Goal: Task Accomplishment & Management: Manage account settings

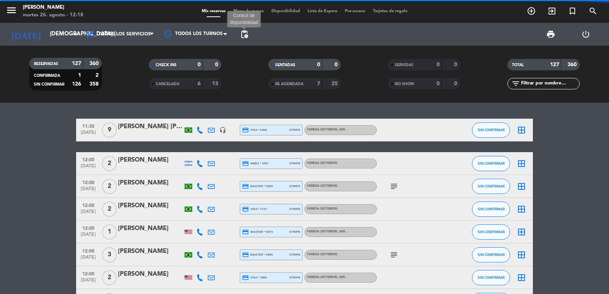
click at [241, 32] on span "pending_actions" at bounding box center [244, 34] width 9 height 9
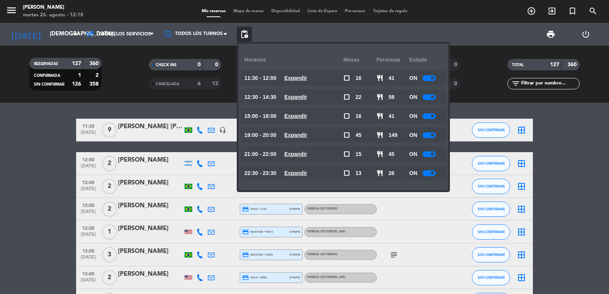
click at [432, 117] on div at bounding box center [429, 116] width 13 height 6
click at [431, 137] on div at bounding box center [429, 135] width 13 height 6
click at [538, 13] on span "add_circle_outline" at bounding box center [531, 11] width 21 height 13
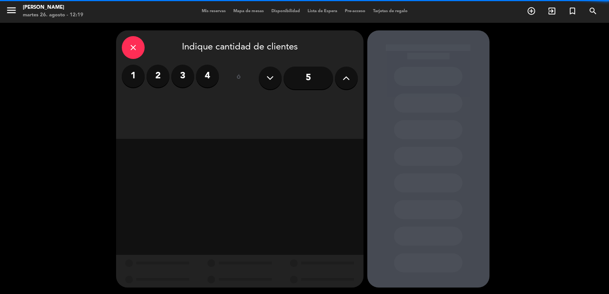
click at [148, 75] on label "2" at bounding box center [158, 76] width 23 height 23
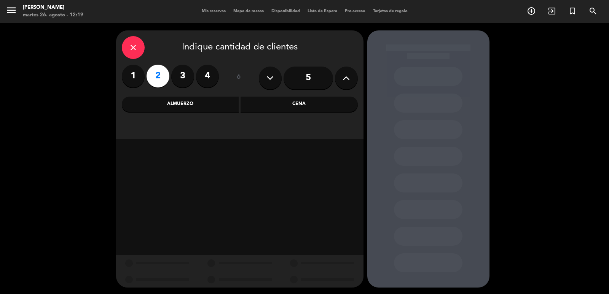
drag, startPoint x: 242, startPoint y: 107, endPoint x: 238, endPoint y: 111, distance: 5.1
click at [242, 108] on div "Cena" at bounding box center [299, 104] width 117 height 15
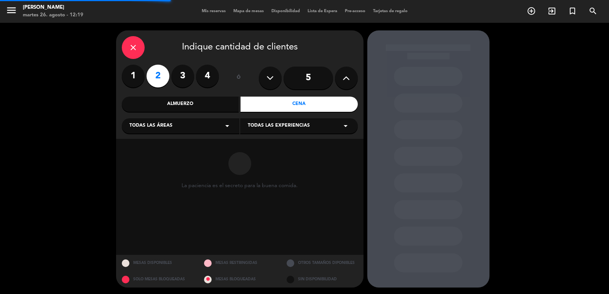
click at [212, 120] on div "Todas las áreas arrow_drop_down" at bounding box center [181, 125] width 118 height 15
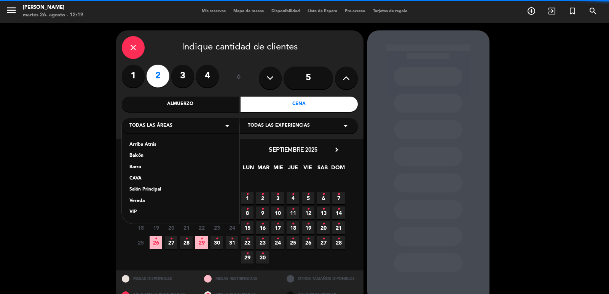
click at [153, 189] on div "Salón Principal" at bounding box center [180, 190] width 102 height 8
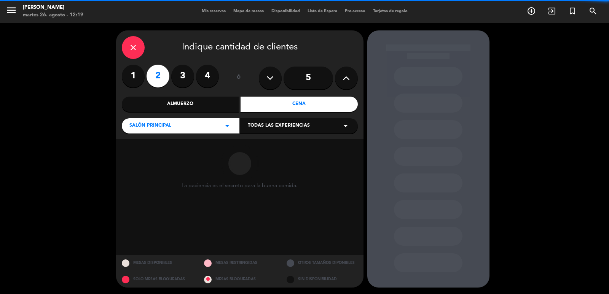
click at [255, 129] on span "Todas las experiencias" at bounding box center [279, 126] width 62 height 8
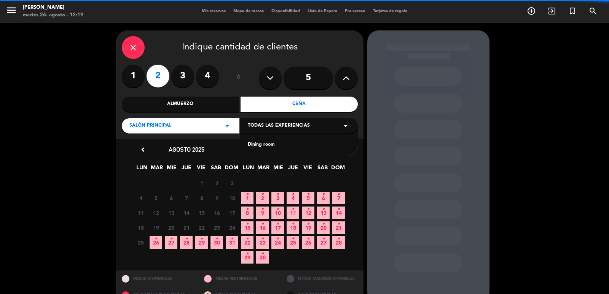
click at [257, 144] on div "Dining room" at bounding box center [299, 145] width 102 height 8
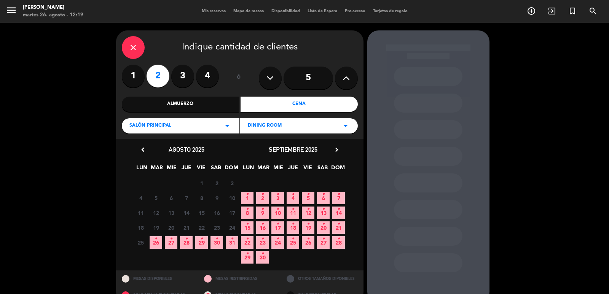
click at [186, 240] on icon "•" at bounding box center [186, 239] width 3 height 12
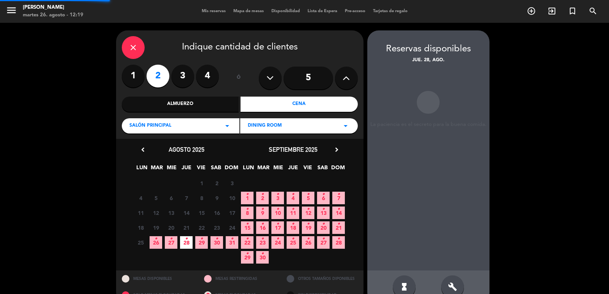
scroll to position [16, 0]
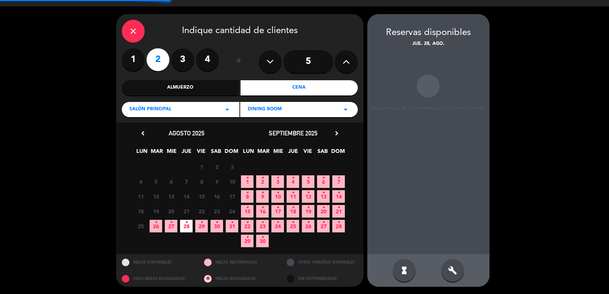
click at [437, 270] on div "hourglass_full build" at bounding box center [428, 270] width 122 height 33
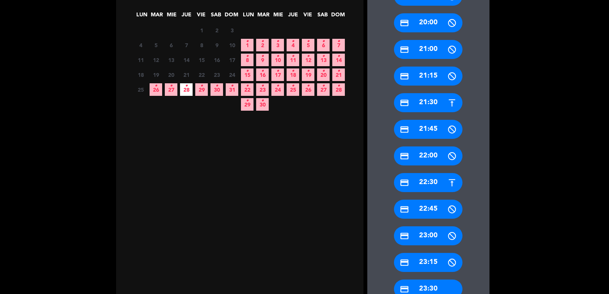
scroll to position [169, 0]
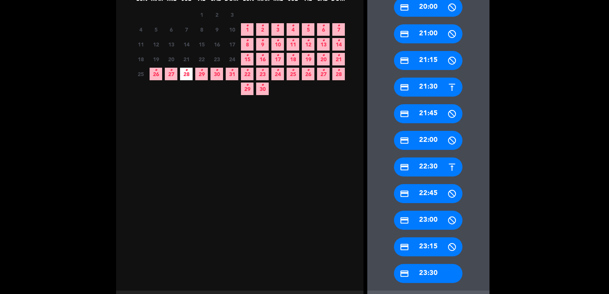
click at [407, 165] on icon "credit_card" at bounding box center [405, 168] width 10 height 10
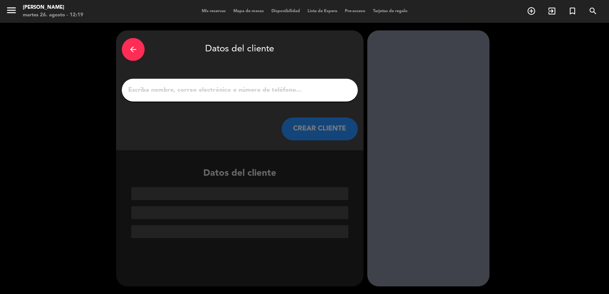
click at [216, 89] on input "1" at bounding box center [240, 90] width 225 height 11
paste input "[PERSON_NAME]"
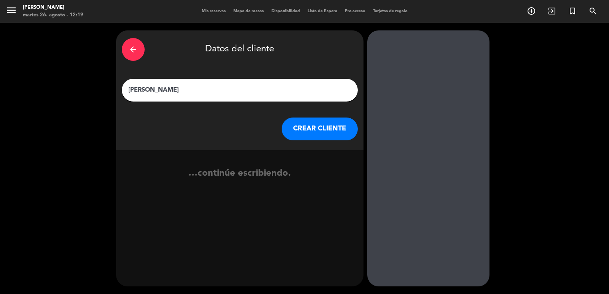
type input "[PERSON_NAME]"
click at [329, 129] on button "CREAR CLIENTE" at bounding box center [320, 129] width 76 height 23
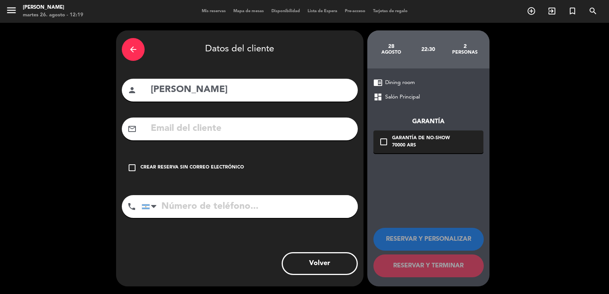
click at [251, 121] on input "text" at bounding box center [251, 129] width 202 height 16
paste input "[EMAIL_ADDRESS][DOMAIN_NAME]"
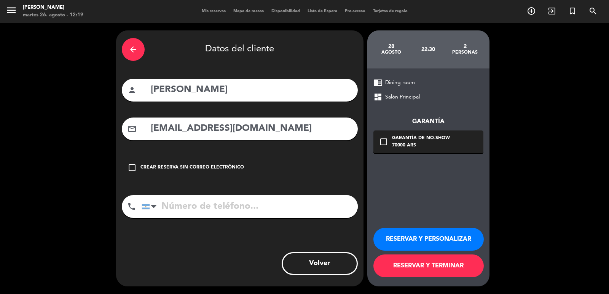
type input "[EMAIL_ADDRESS][DOMAIN_NAME]"
click at [255, 198] on input "tel" at bounding box center [250, 206] width 216 height 23
paste input "1138891088"
type input "1138891088"
click at [416, 148] on div "70000 ARS" at bounding box center [421, 146] width 58 height 8
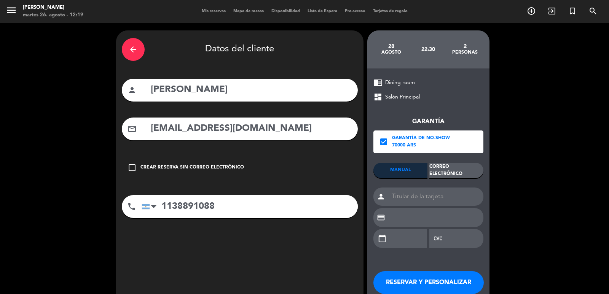
click at [460, 169] on div "Correo Electrónico" at bounding box center [456, 170] width 54 height 15
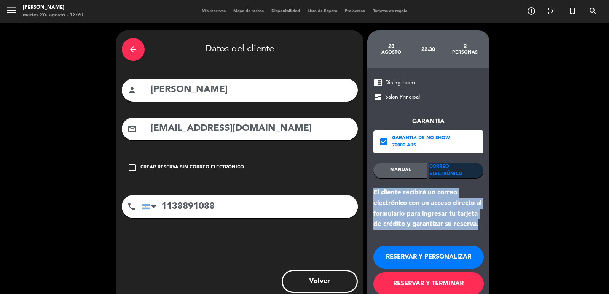
drag, startPoint x: 483, startPoint y: 226, endPoint x: 371, endPoint y: 191, distance: 117.3
click at [371, 191] on div "chrome_reader_mode Dining room dashboard Salón Principal Garantía check_box Gar…" at bounding box center [428, 187] width 122 height 236
copy div "El cliente recibirá un correo electrónico con un acceso directo al formulario p…"
click at [413, 253] on button "RESERVAR Y PERSONALIZAR" at bounding box center [428, 257] width 110 height 23
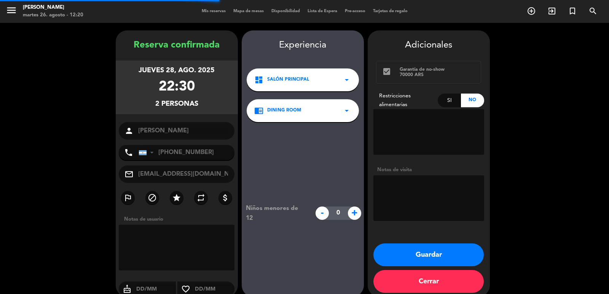
scroll to position [10, 0]
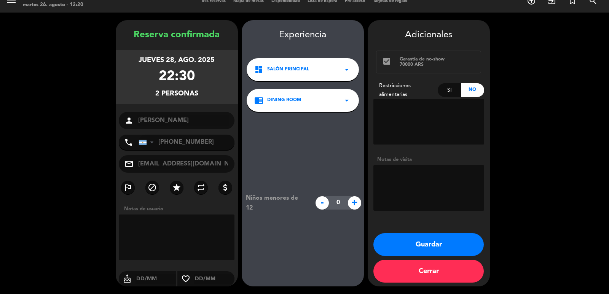
drag, startPoint x: 135, startPoint y: 57, endPoint x: 270, endPoint y: 136, distance: 157.2
click at [218, 96] on div "jueves 28, ago. 2025 22:30 2 personas" at bounding box center [177, 77] width 122 height 54
copy div "jueves 28, ago. 2025 22:30 2 personas"
click at [391, 234] on button "Guardar" at bounding box center [428, 244] width 110 height 23
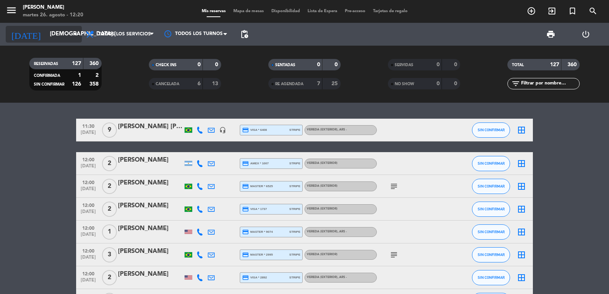
click at [46, 33] on input "[DEMOGRAPHIC_DATA] [DATE]" at bounding box center [82, 34] width 73 height 14
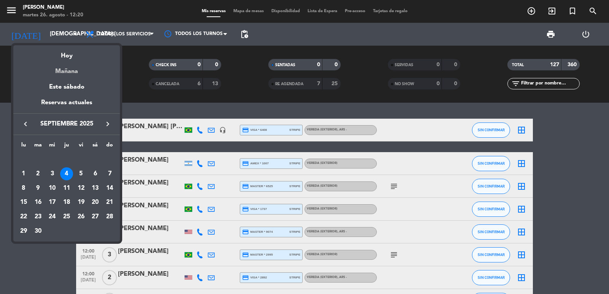
click at [85, 71] on div "Mañana" at bounding box center [66, 69] width 107 height 16
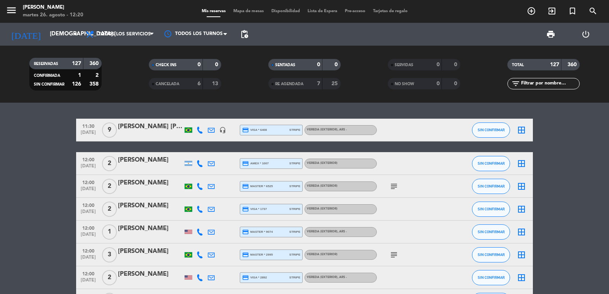
type input "mié. 27 ago."
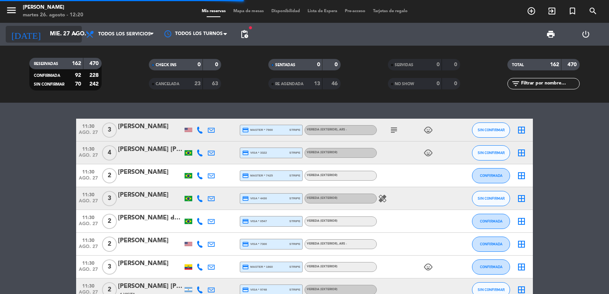
click at [46, 34] on input "mié. 27 ago." at bounding box center [82, 34] width 73 height 14
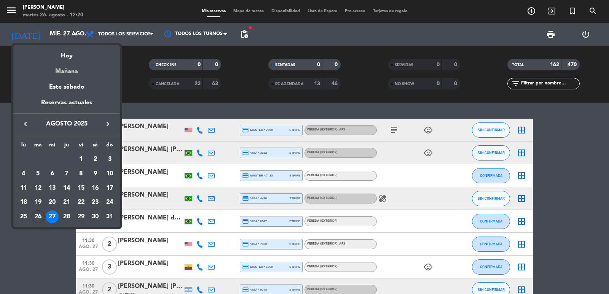
click at [70, 61] on div "Mañana" at bounding box center [66, 69] width 107 height 16
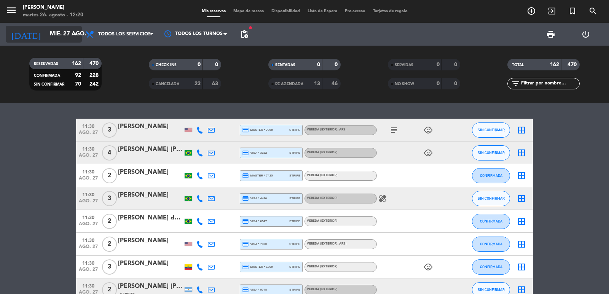
click at [68, 35] on input "mié. 27 ago." at bounding box center [82, 34] width 73 height 14
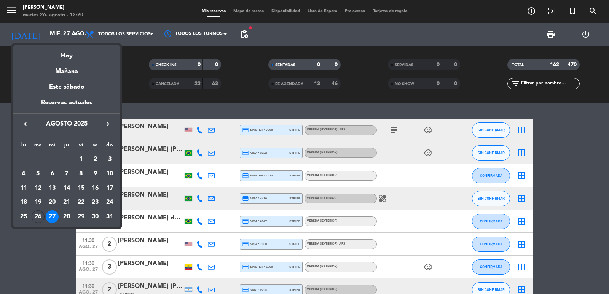
click at [533, 12] on div at bounding box center [304, 147] width 609 height 294
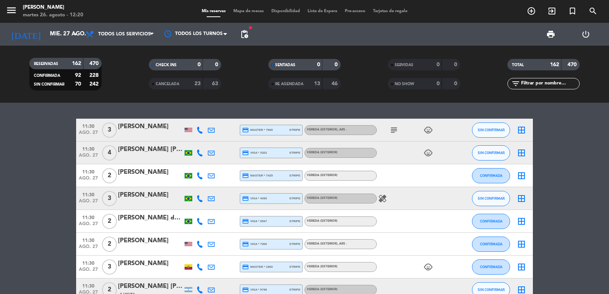
click at [242, 39] on span "pending_actions" at bounding box center [244, 34] width 15 height 15
click at [64, 37] on input "mié. 27 ago." at bounding box center [82, 34] width 73 height 14
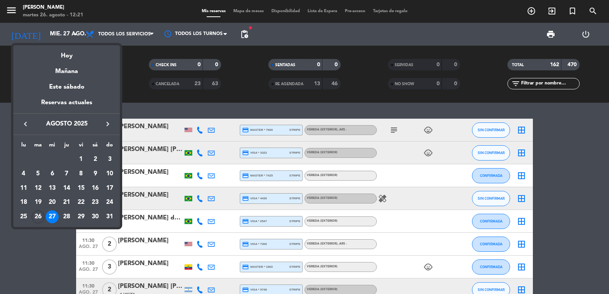
click at [239, 34] on div at bounding box center [304, 147] width 609 height 294
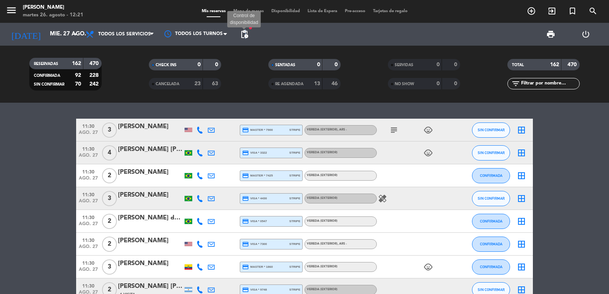
click at [246, 35] on span "pending_actions" at bounding box center [244, 34] width 9 height 9
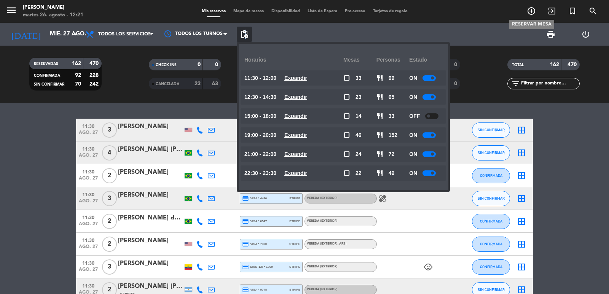
click at [528, 13] on icon "add_circle_outline" at bounding box center [531, 10] width 9 height 9
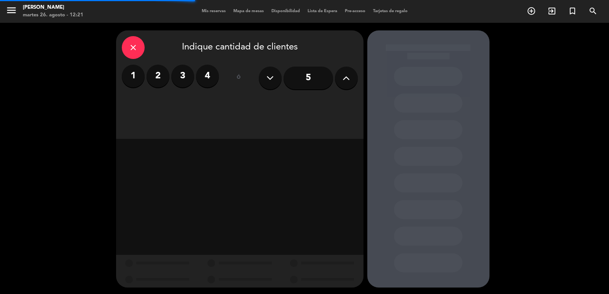
click at [152, 80] on label "2" at bounding box center [158, 76] width 23 height 23
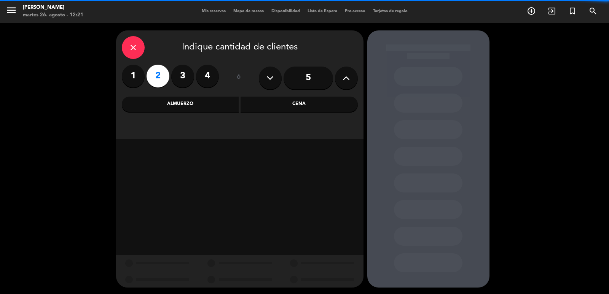
click at [163, 104] on div "Almuerzo" at bounding box center [180, 104] width 117 height 15
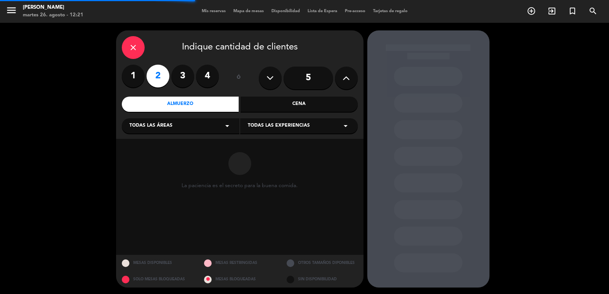
click at [132, 48] on icon "close" at bounding box center [133, 47] width 9 height 9
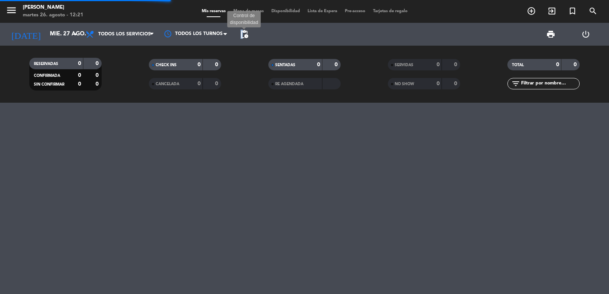
click at [243, 34] on span "pending_actions" at bounding box center [244, 34] width 9 height 9
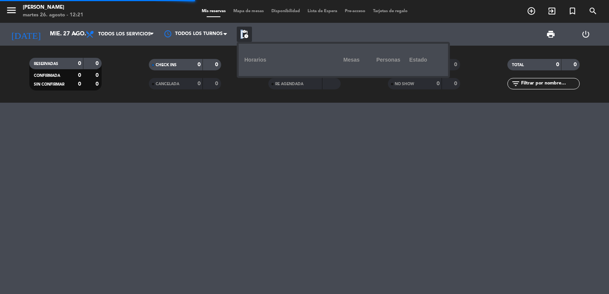
click at [243, 34] on span "pending_actions" at bounding box center [244, 34] width 9 height 9
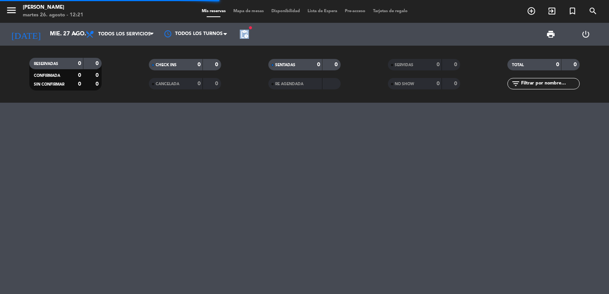
click at [244, 34] on span "pending_actions" at bounding box center [244, 34] width 9 height 9
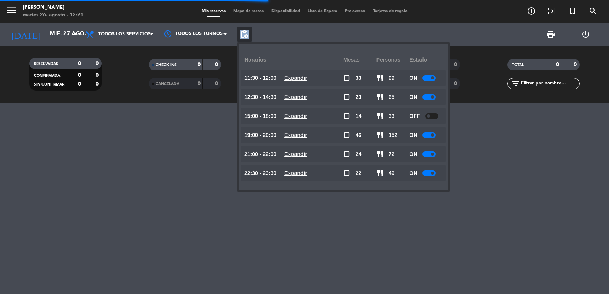
click at [247, 34] on span "pending_actions" at bounding box center [244, 34] width 9 height 9
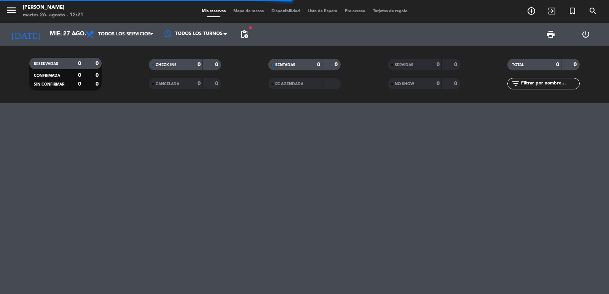
click at [249, 33] on span "pending_actions" at bounding box center [244, 34] width 15 height 15
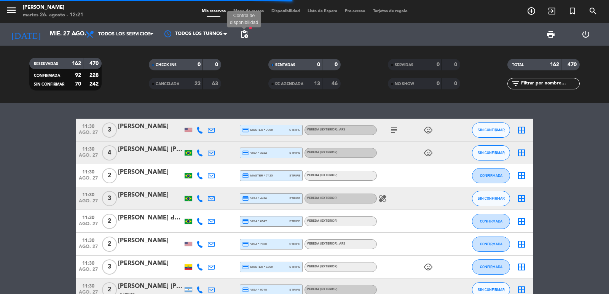
click at [246, 34] on span "pending_actions" at bounding box center [244, 34] width 9 height 9
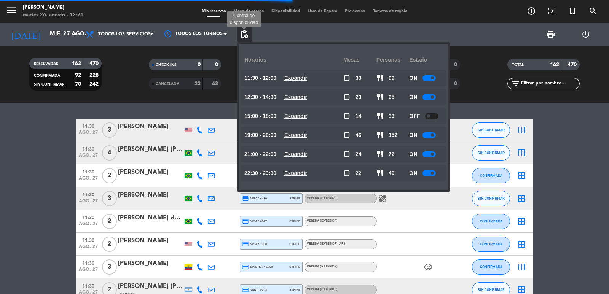
click at [246, 35] on span "pending_actions" at bounding box center [244, 34] width 9 height 9
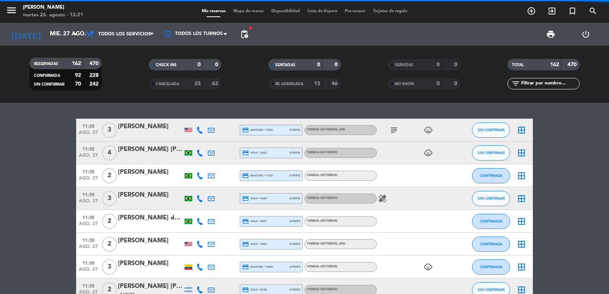
click at [246, 35] on span "pending_actions" at bounding box center [244, 34] width 9 height 9
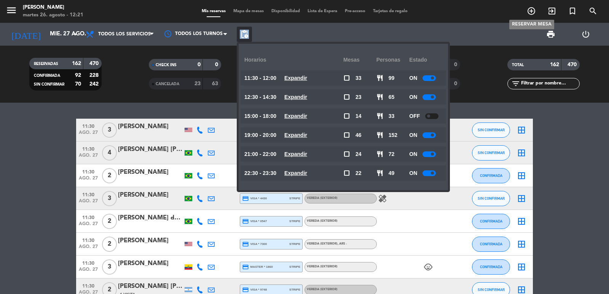
click at [534, 14] on icon "add_circle_outline" at bounding box center [531, 10] width 9 height 9
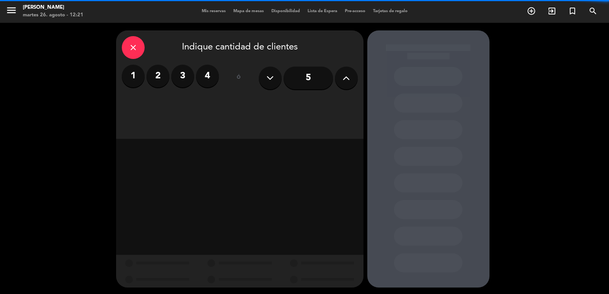
click at [159, 77] on label "2" at bounding box center [158, 76] width 23 height 23
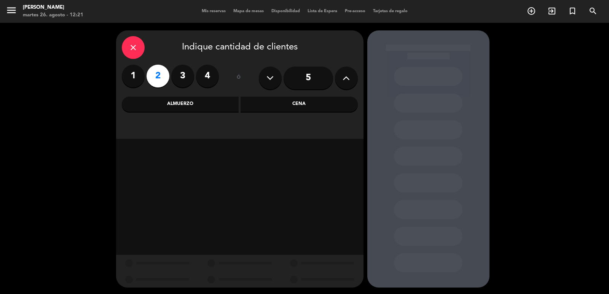
click at [199, 102] on div "Almuerzo" at bounding box center [180, 104] width 117 height 15
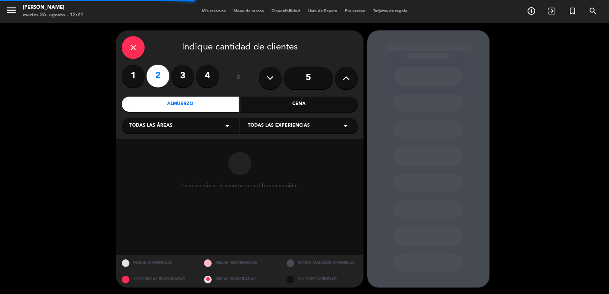
click at [200, 129] on div "Todas las áreas arrow_drop_down" at bounding box center [181, 125] width 118 height 15
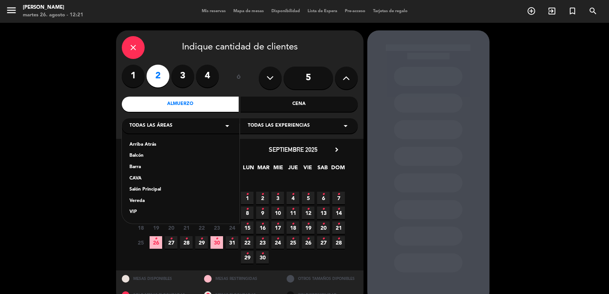
drag, startPoint x: 146, startPoint y: 201, endPoint x: 169, endPoint y: 195, distance: 24.1
click at [147, 201] on div "Vereda" at bounding box center [180, 202] width 102 height 8
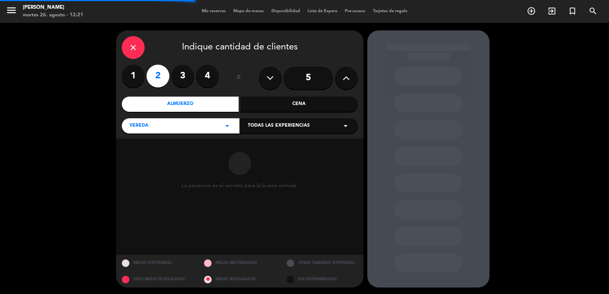
click at [292, 124] on span "Todas las experiencias" at bounding box center [279, 126] width 62 height 8
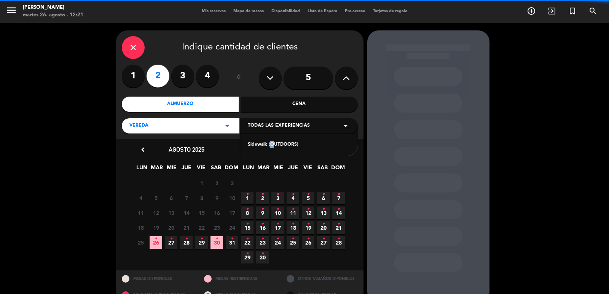
click at [269, 146] on div "Sidewalk (OUTDOORS)" at bounding box center [299, 145] width 102 height 8
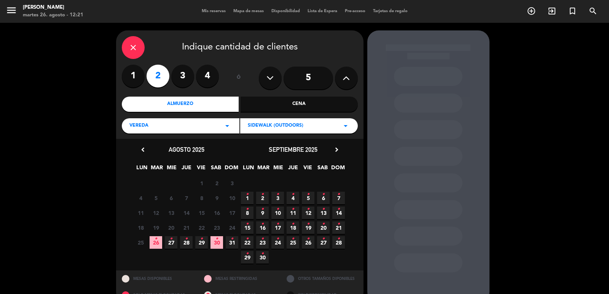
click at [172, 247] on span "27 •" at bounding box center [171, 242] width 13 height 13
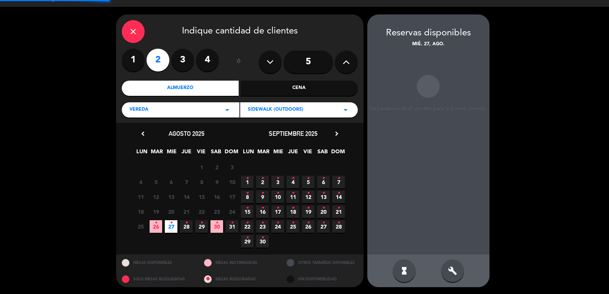
scroll to position [16, 0]
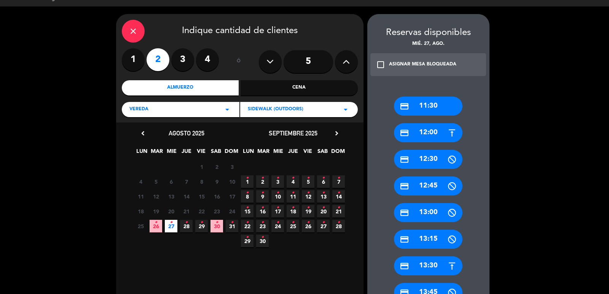
click at [418, 258] on div "credit_card 13:30" at bounding box center [428, 266] width 69 height 19
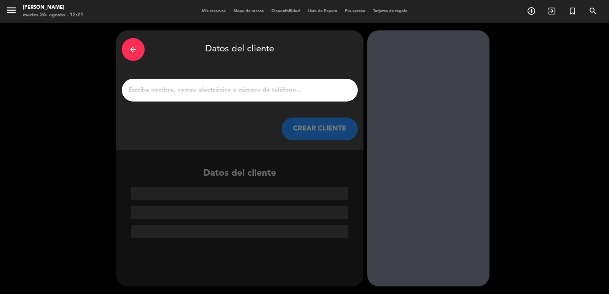
scroll to position [0, 0]
click at [260, 83] on div at bounding box center [240, 90] width 236 height 23
click at [261, 94] on input "1" at bounding box center [240, 90] width 225 height 11
click at [236, 95] on input "1" at bounding box center [240, 90] width 225 height 11
paste input "[PERSON_NAME]"
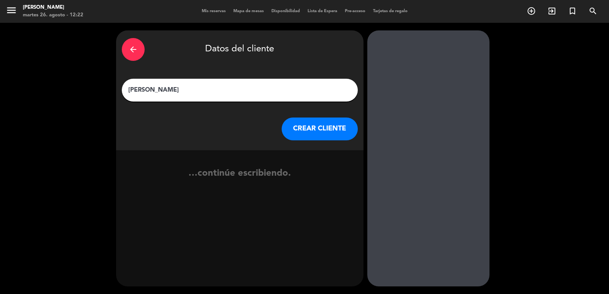
type input "[PERSON_NAME]"
click at [335, 133] on button "CREAR CLIENTE" at bounding box center [320, 129] width 76 height 23
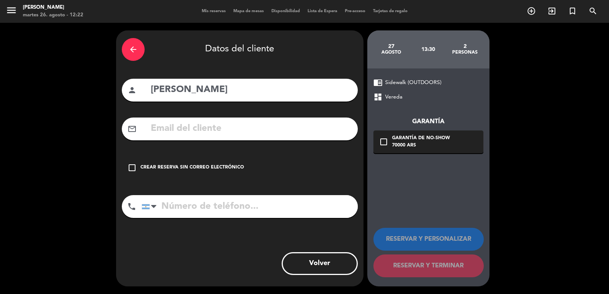
click at [195, 120] on div "mail_outline" at bounding box center [240, 129] width 236 height 23
click at [199, 131] on input "text" at bounding box center [251, 129] width 202 height 16
paste input "[PERSON_NAME][EMAIL_ADDRESS][PERSON_NAME][DOMAIN_NAME]"
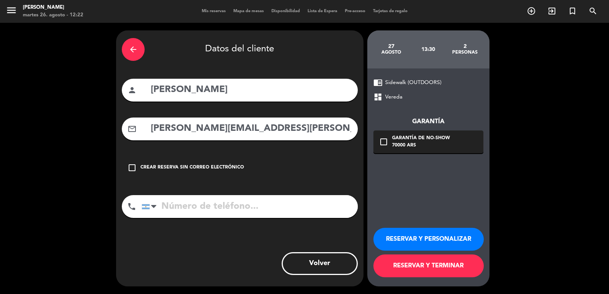
type input "[PERSON_NAME][EMAIL_ADDRESS][PERSON_NAME][DOMAIN_NAME]"
drag, startPoint x: 276, startPoint y: 212, endPoint x: 282, endPoint y: 207, distance: 7.4
click at [276, 211] on input "tel" at bounding box center [250, 206] width 216 height 23
paste input "[PHONE_NUMBER]"
type input "[PHONE_NUMBER]"
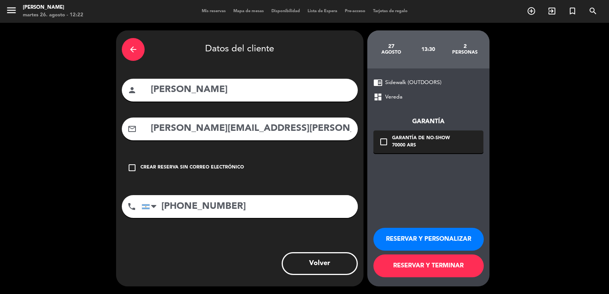
click at [429, 140] on div "Garantía de no-show" at bounding box center [421, 139] width 58 height 8
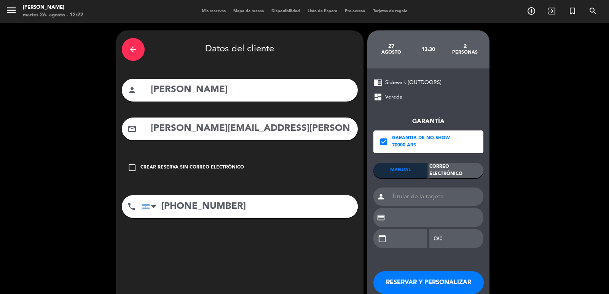
click at [443, 160] on div "Garantía check_box Garantía de no-show 70000 ARS MANUAL Correo Electrónico pers…" at bounding box center [428, 179] width 110 height 154
click at [446, 172] on div "Correo Electrónico" at bounding box center [456, 170] width 54 height 15
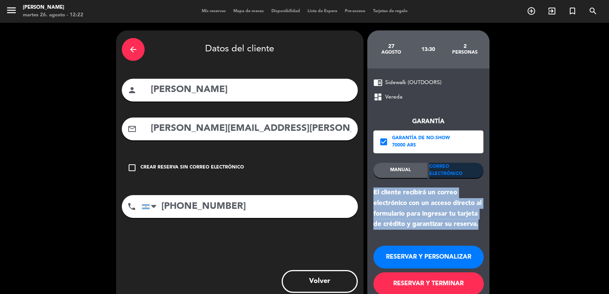
drag, startPoint x: 485, startPoint y: 225, endPoint x: 372, endPoint y: 193, distance: 117.5
click at [372, 193] on div "chrome_reader_mode Sidewalk (OUTDOORS) dashboard Vereda Garantía check_box Gara…" at bounding box center [428, 187] width 122 height 236
copy div "El cliente recibirá un correo electrónico con un acceso directo al formulario p…"
click at [442, 261] on button "RESERVAR Y PERSONALIZAR" at bounding box center [428, 257] width 110 height 23
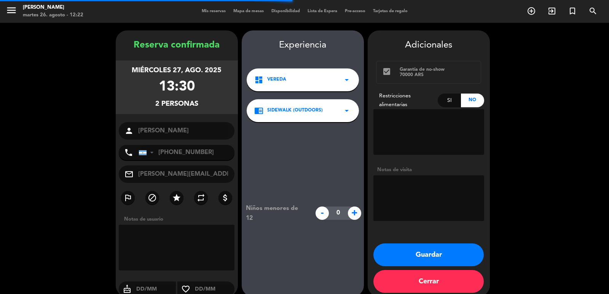
scroll to position [10, 0]
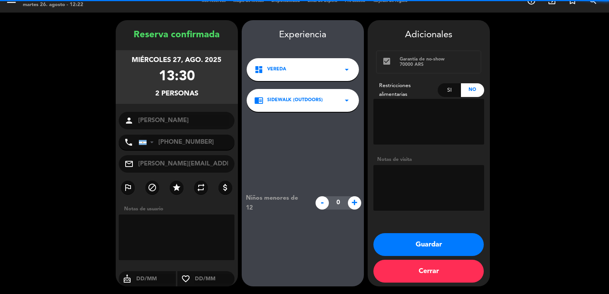
click at [274, 75] on div "dashboard Vereda arrow_drop_down" at bounding box center [303, 69] width 112 height 23
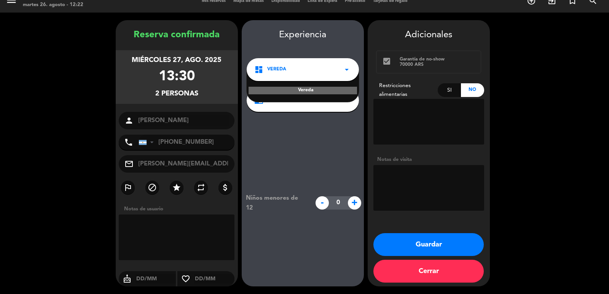
click at [309, 92] on div "Vereda" at bounding box center [303, 91] width 108 height 8
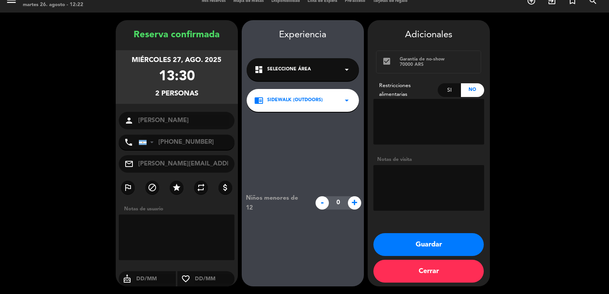
click at [429, 204] on textarea at bounding box center [428, 188] width 111 height 46
type textarea "SALON"
click at [407, 242] on button "Guardar" at bounding box center [428, 244] width 110 height 23
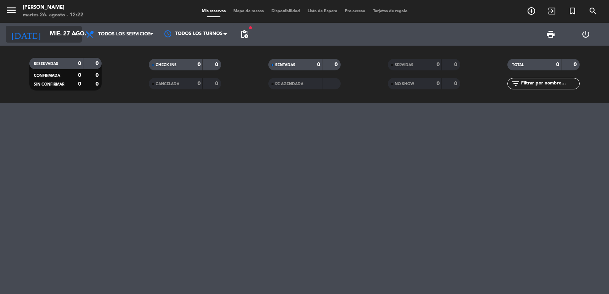
click at [49, 36] on input "mié. 27 ago." at bounding box center [82, 34] width 73 height 14
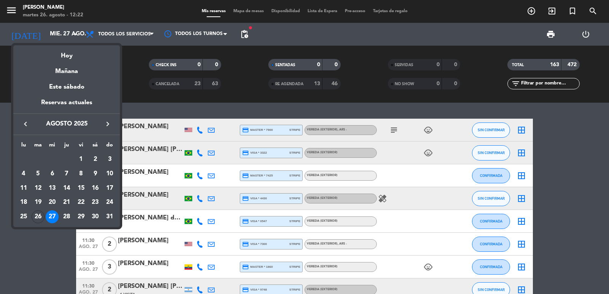
click at [530, 10] on div at bounding box center [304, 147] width 609 height 294
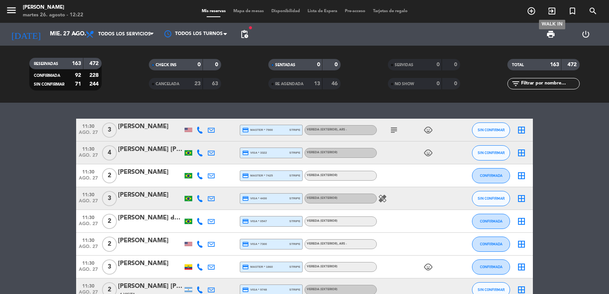
click at [534, 12] on icon "add_circle_outline" at bounding box center [531, 10] width 9 height 9
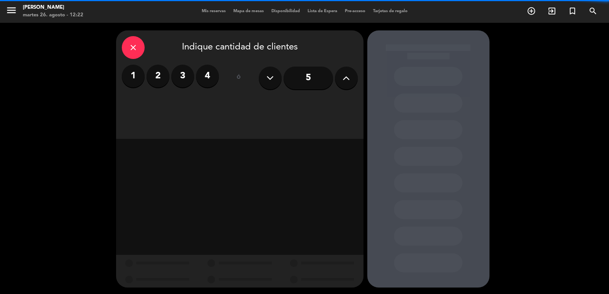
click at [166, 78] on label "2" at bounding box center [158, 76] width 23 height 23
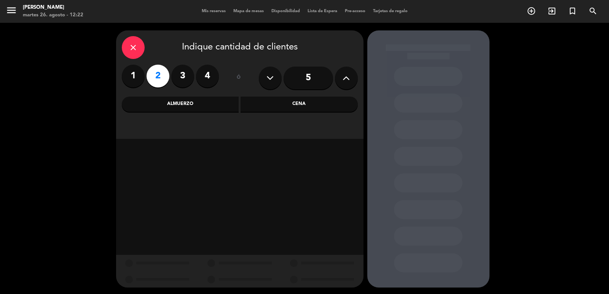
click at [167, 99] on div "Almuerzo" at bounding box center [180, 104] width 117 height 15
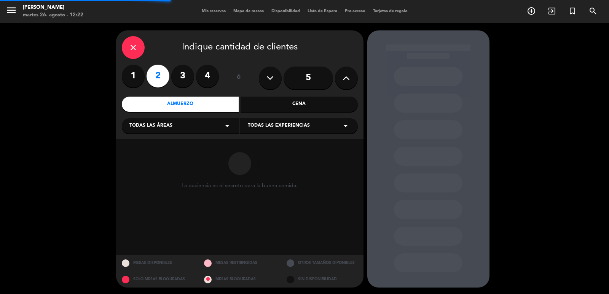
click at [171, 123] on span "Todas las áreas" at bounding box center [150, 126] width 43 height 8
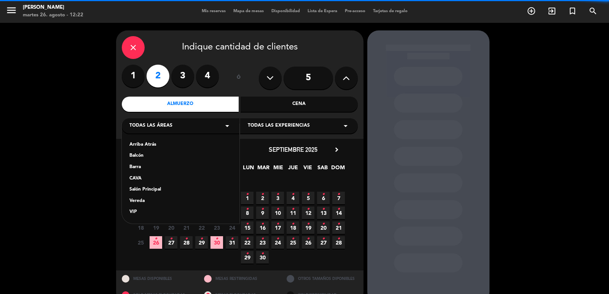
click at [159, 205] on div "Vereda" at bounding box center [180, 202] width 102 height 8
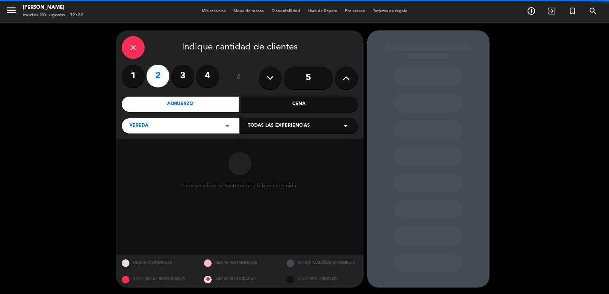
click at [265, 131] on div "Todas las experiencias arrow_drop_down" at bounding box center [299, 125] width 118 height 15
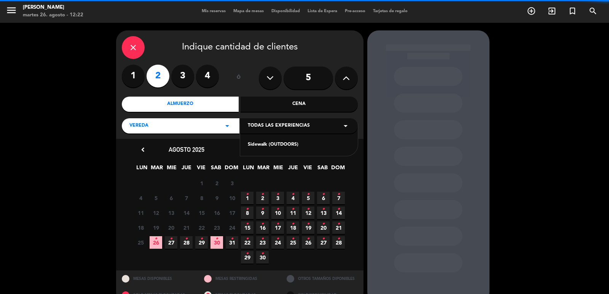
click at [268, 145] on div "Sidewalk (OUTDOORS)" at bounding box center [299, 145] width 102 height 8
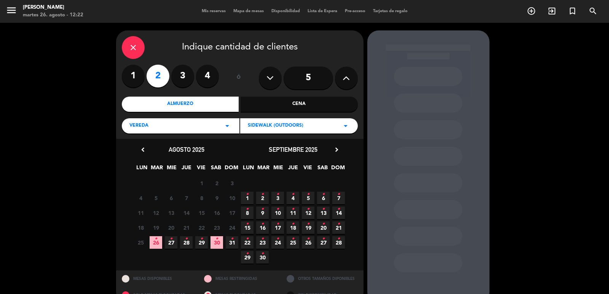
click at [171, 244] on icon "•" at bounding box center [171, 239] width 3 height 12
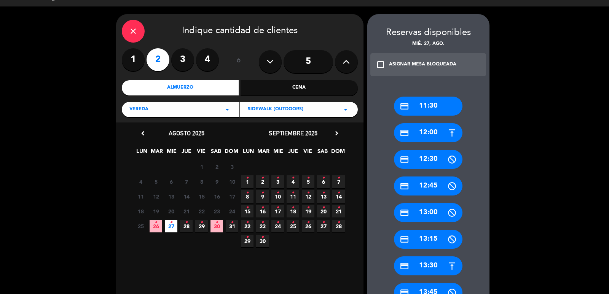
click at [441, 269] on div "credit_card 13:30" at bounding box center [428, 266] width 69 height 19
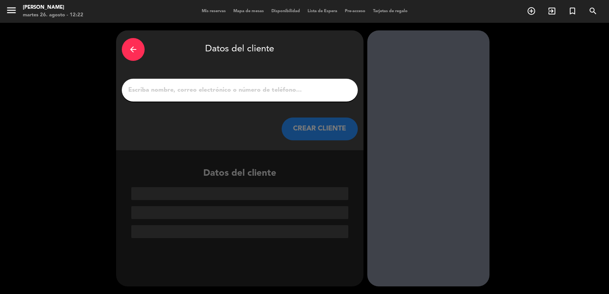
scroll to position [0, 0]
click at [251, 94] on input "1" at bounding box center [240, 90] width 225 height 11
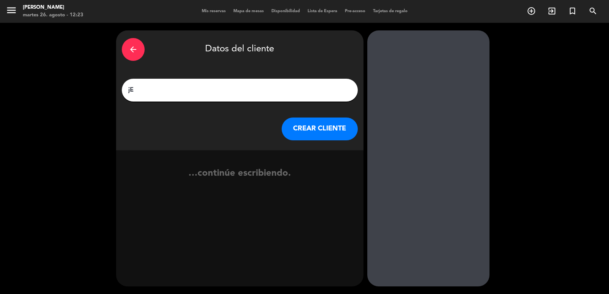
type input "j"
type input "[PERSON_NAME]"
click at [283, 126] on button "CREAR CLIENTE" at bounding box center [320, 129] width 76 height 23
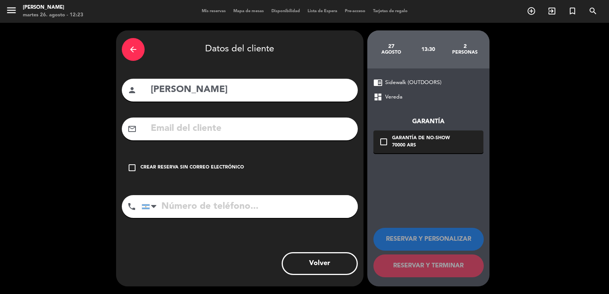
click at [254, 124] on input "text" at bounding box center [251, 129] width 202 height 16
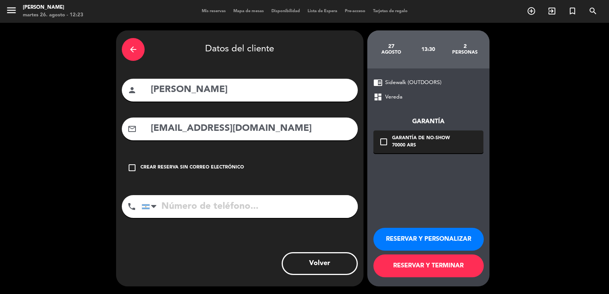
type input "[EMAIL_ADDRESS][DOMAIN_NAME]"
click at [255, 219] on div "phone [GEOGRAPHIC_DATA] +1 [GEOGRAPHIC_DATA] +44 [GEOGRAPHIC_DATA] ([GEOGRAPHIC…" at bounding box center [240, 209] width 236 height 28
click at [255, 204] on input "tel" at bounding box center [250, 206] width 216 height 23
type input "[PHONE_NUMBER]"
click at [455, 144] on div "check_box_outline_blank Garantía de no-show 70000 ARS" at bounding box center [428, 142] width 110 height 23
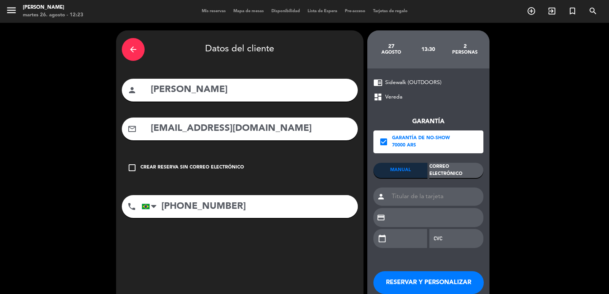
click at [459, 174] on div "Correo Electrónico" at bounding box center [456, 170] width 54 height 15
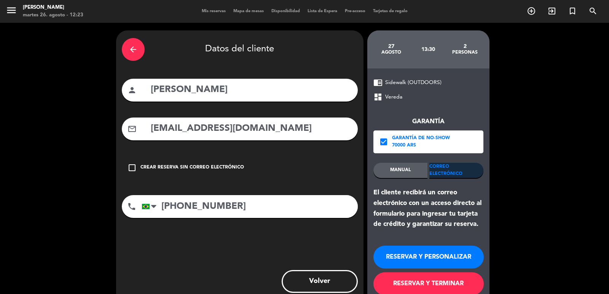
click at [448, 261] on button "RESERVAR Y PERSONALIZAR" at bounding box center [428, 257] width 110 height 23
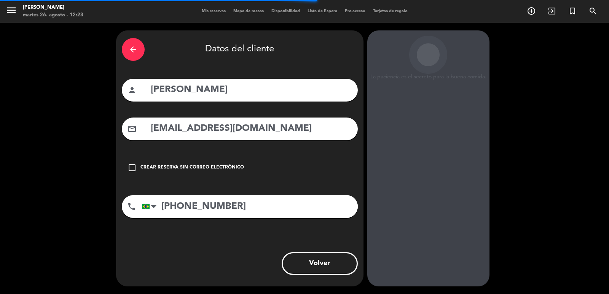
scroll to position [10, 0]
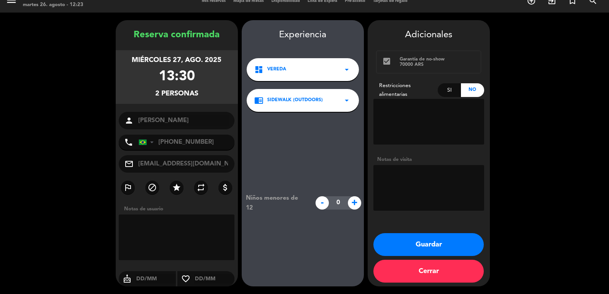
drag, startPoint x: 423, startPoint y: 185, endPoint x: 434, endPoint y: 148, distance: 38.2
click at [419, 182] on textarea at bounding box center [428, 188] width 111 height 46
type textarea "EXTERIOR"
click at [424, 246] on button "Guardar" at bounding box center [428, 244] width 110 height 23
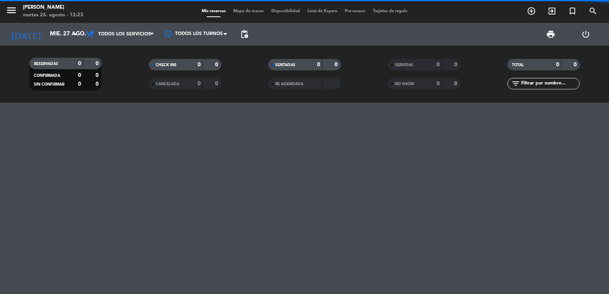
click at [35, 22] on div "menu [PERSON_NAME] 26. [PERSON_NAME] - 12:23 Mis reservas Mapa de mesas Disponi…" at bounding box center [304, 11] width 609 height 23
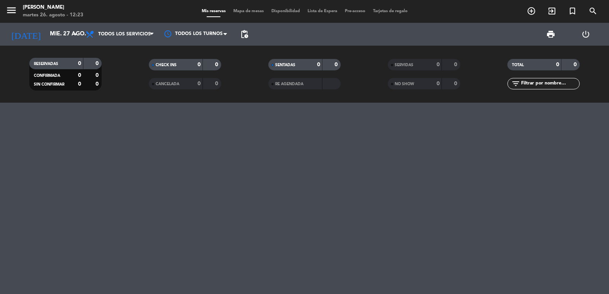
click at [38, 26] on div "[DATE] mié. 27 ago. arrow_drop_down" at bounding box center [44, 34] width 76 height 23
click at [46, 40] on input "mié. 27 ago." at bounding box center [82, 34] width 73 height 14
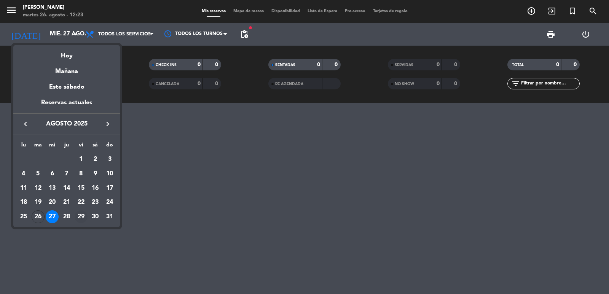
click at [81, 219] on div "29" at bounding box center [81, 217] width 13 height 13
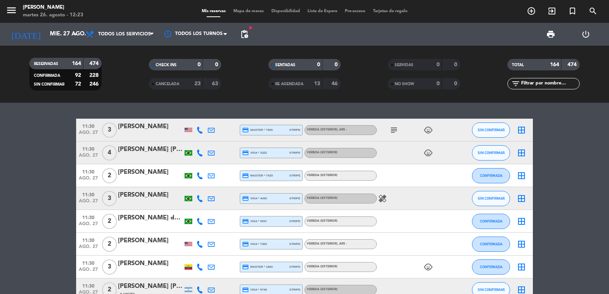
type input "vie. 29 ago."
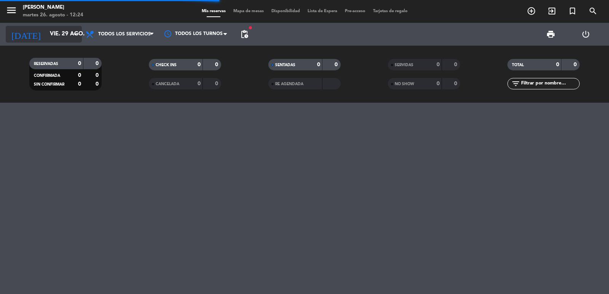
click at [46, 30] on input "vie. 29 ago." at bounding box center [82, 34] width 73 height 14
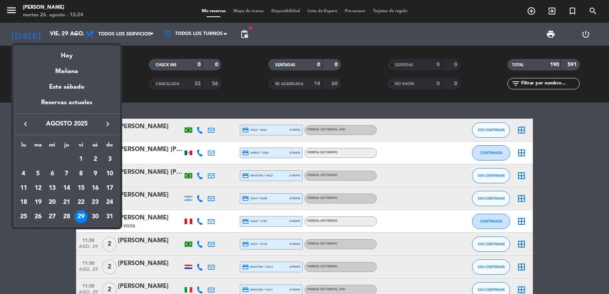
click at [110, 124] on icon "keyboard_arrow_right" at bounding box center [107, 124] width 9 height 9
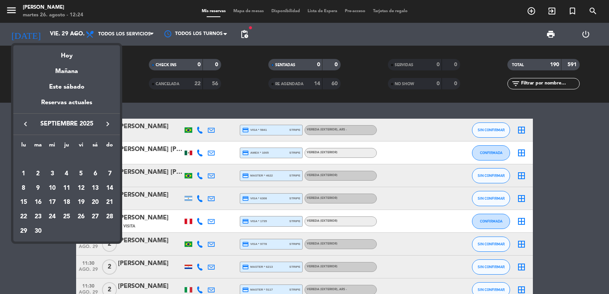
click at [109, 124] on icon "keyboard_arrow_right" at bounding box center [107, 124] width 9 height 9
click at [109, 125] on icon "keyboard_arrow_right" at bounding box center [107, 124] width 9 height 9
click at [109, 127] on icon "keyboard_arrow_right" at bounding box center [107, 124] width 9 height 9
click at [96, 173] on div "6" at bounding box center [95, 174] width 13 height 13
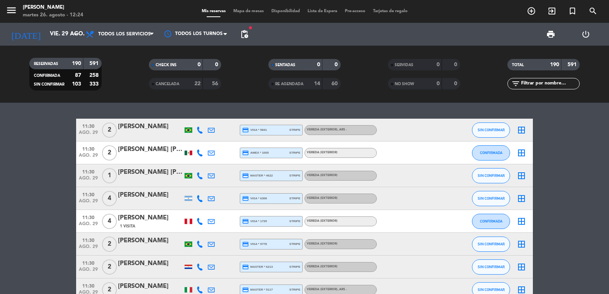
type input "sáb. 6 dic."
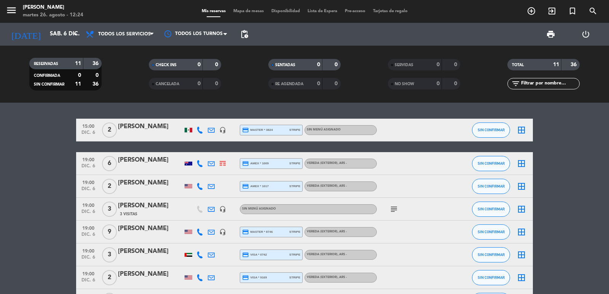
click at [533, 85] on input "text" at bounding box center [549, 84] width 59 height 8
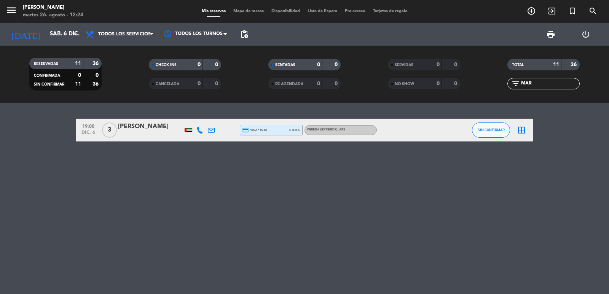
type input "MAR"
